Goal: Task Accomplishment & Management: Use online tool/utility

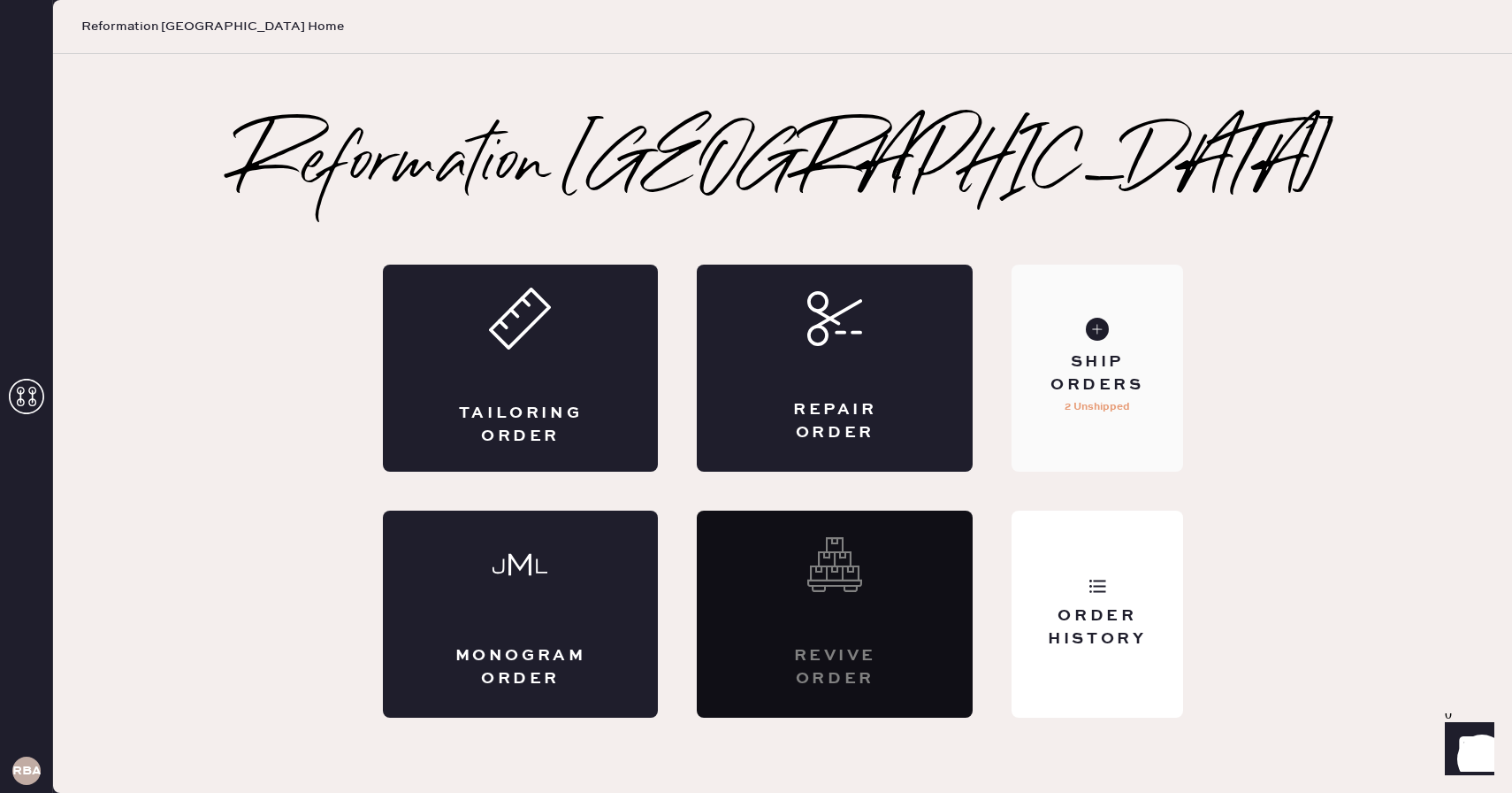
click at [1112, 374] on div "Ship Orders" at bounding box center [1097, 374] width 142 height 44
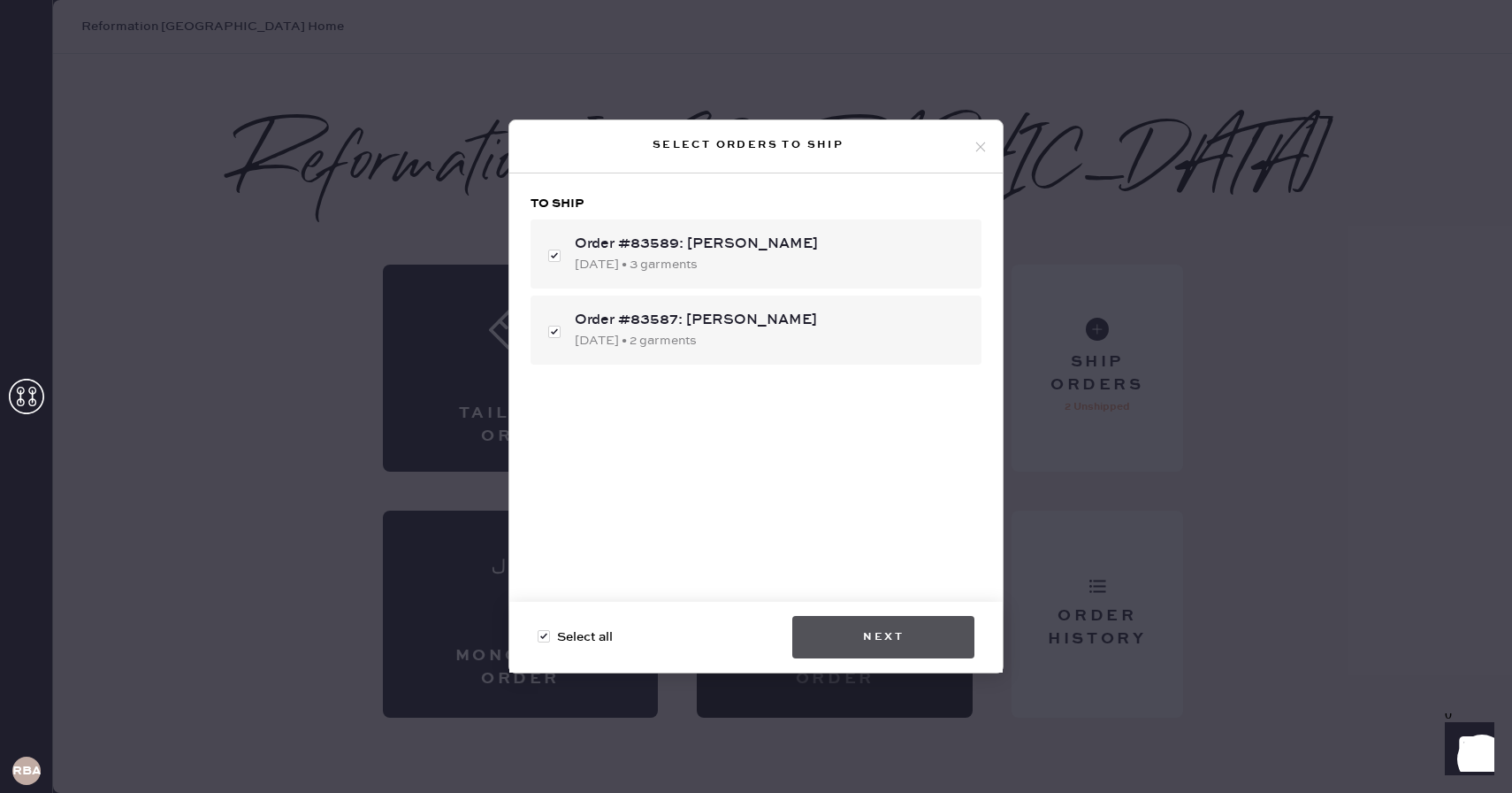
click at [851, 650] on button "Next" at bounding box center [884, 637] width 183 height 42
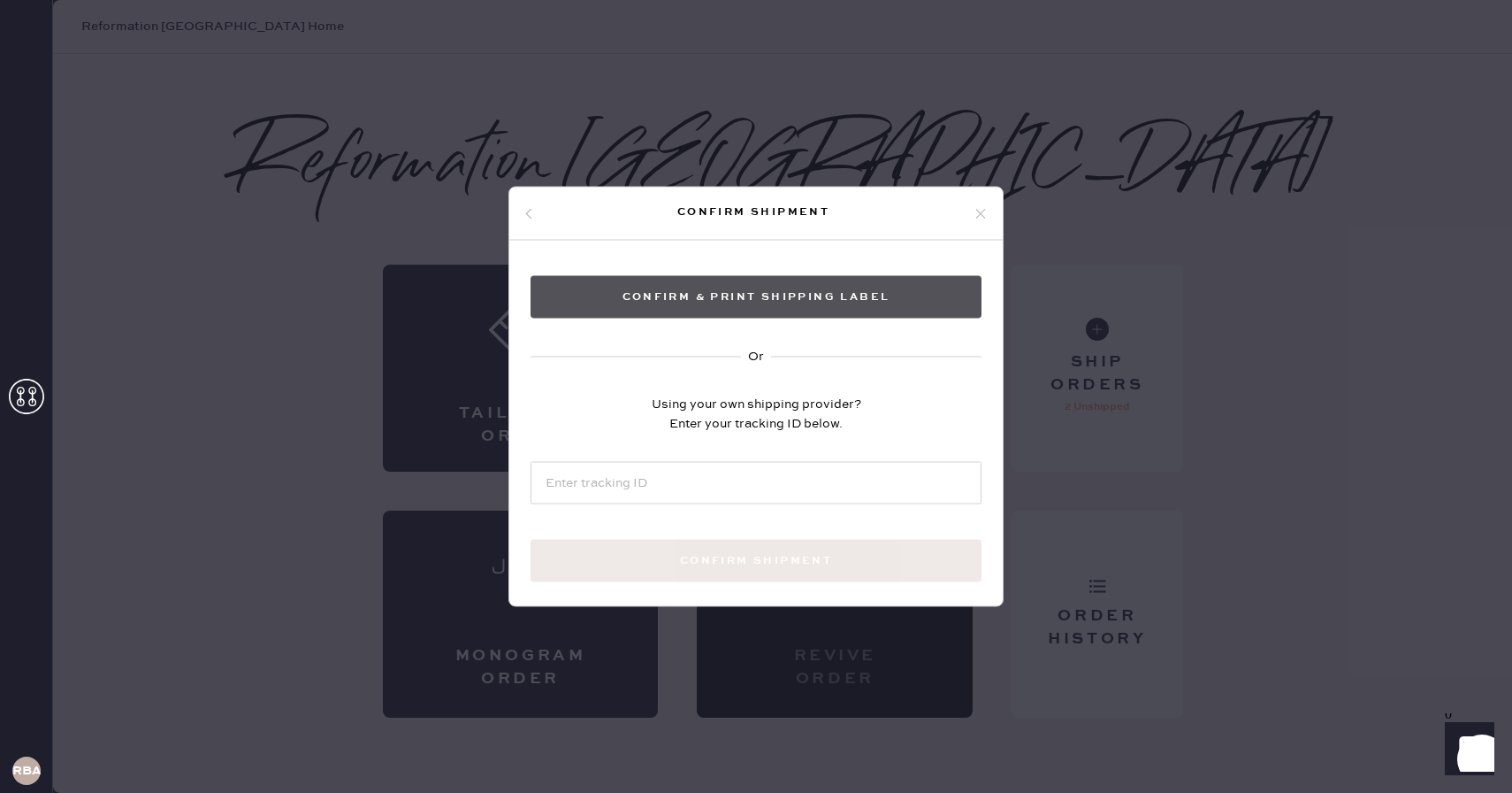
click at [918, 293] on button "Confirm & Print shipping label" at bounding box center [756, 297] width 451 height 42
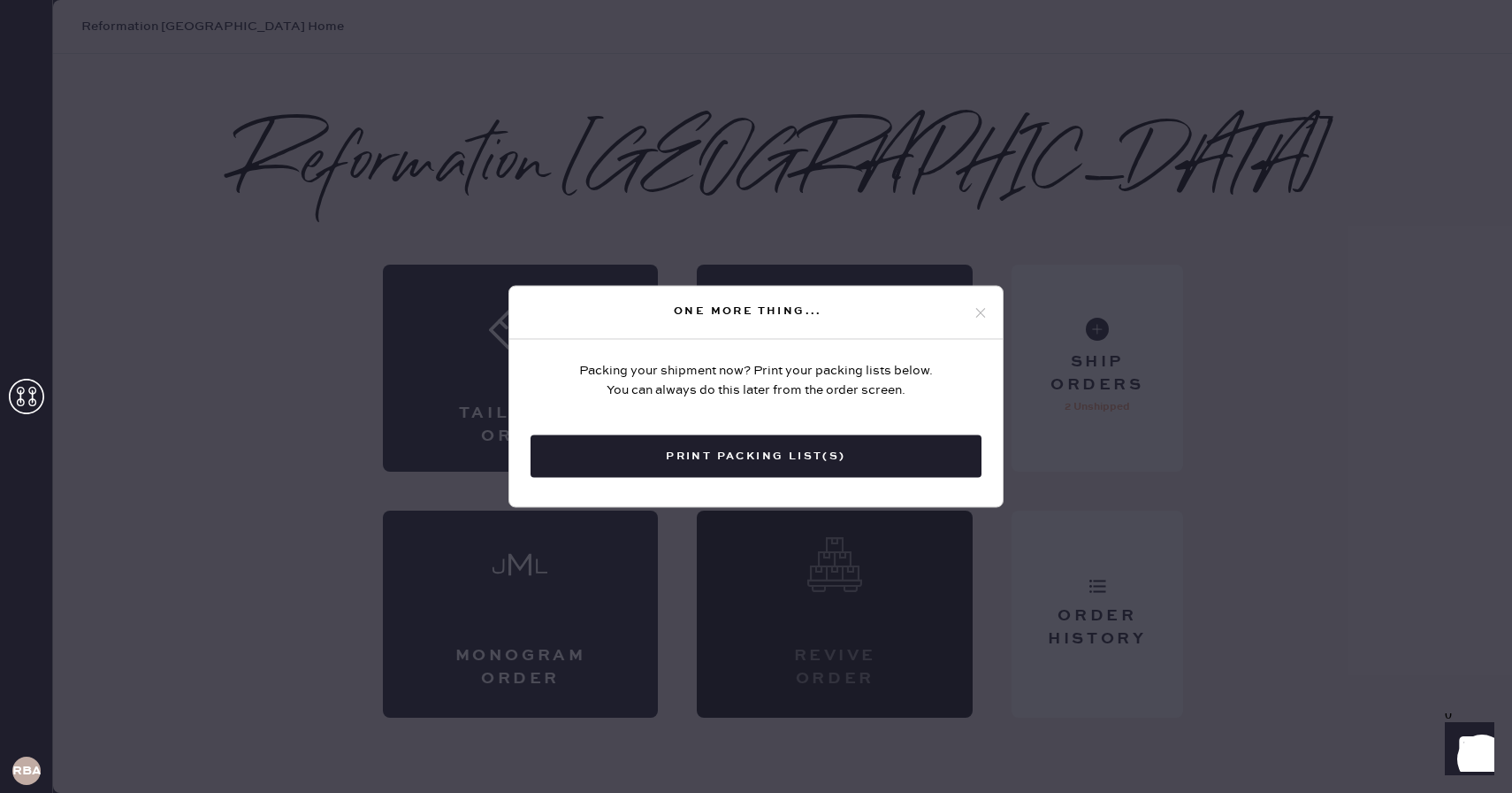
click at [976, 310] on icon at bounding box center [981, 312] width 16 height 16
